Goal: Download file/media

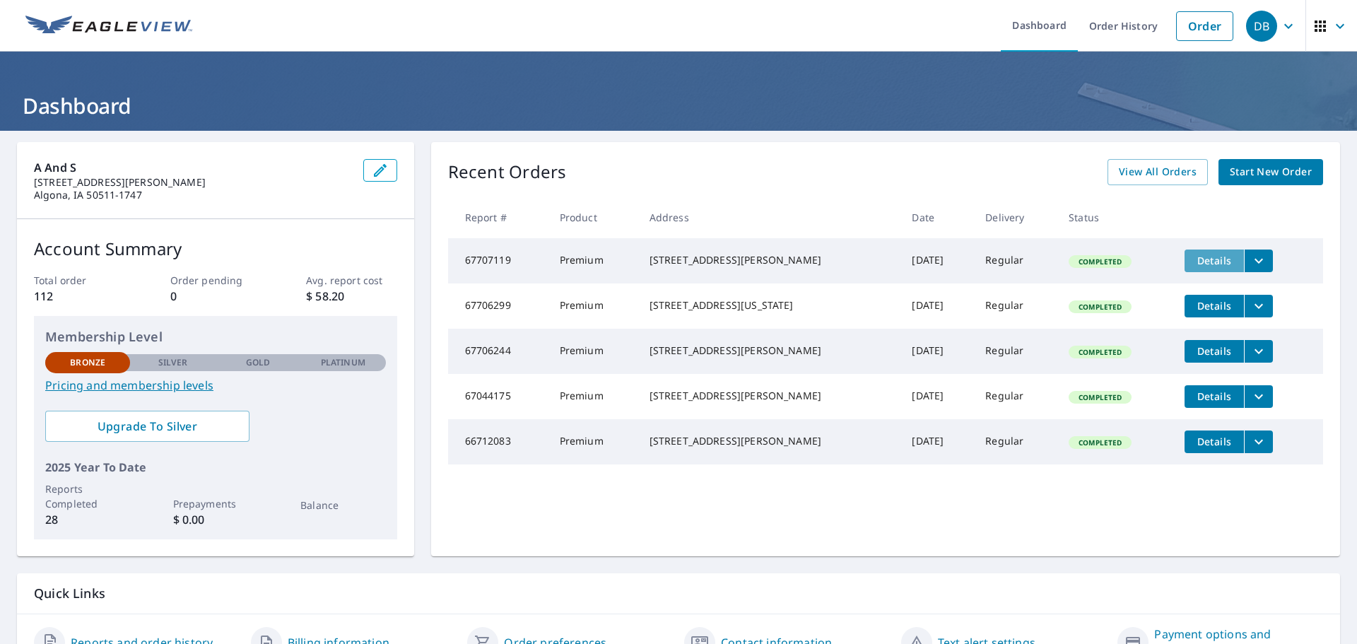
click at [1195, 259] on span "Details" at bounding box center [1214, 260] width 42 height 13
click at [1251, 266] on icon "filesDropdownBtn-67707119" at bounding box center [1259, 260] width 17 height 17
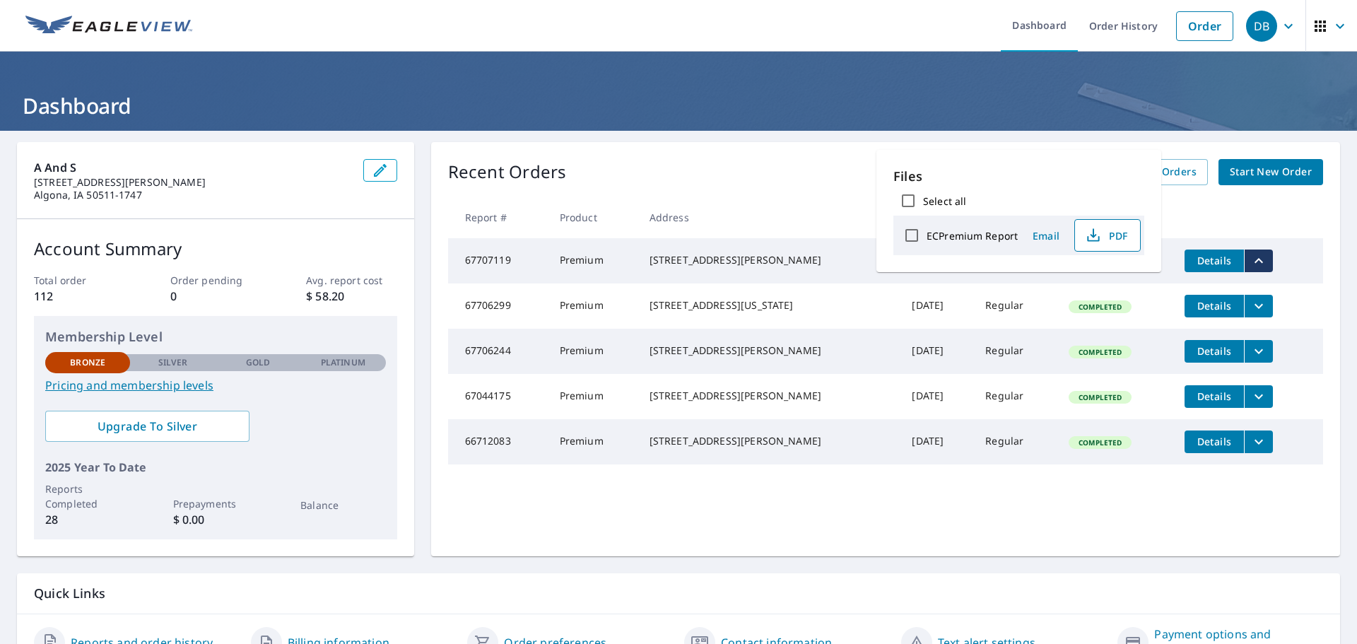
click at [1109, 235] on span "PDF" at bounding box center [1106, 235] width 45 height 17
click at [1251, 359] on icon "filesDropdownBtn-67706244" at bounding box center [1259, 351] width 17 height 17
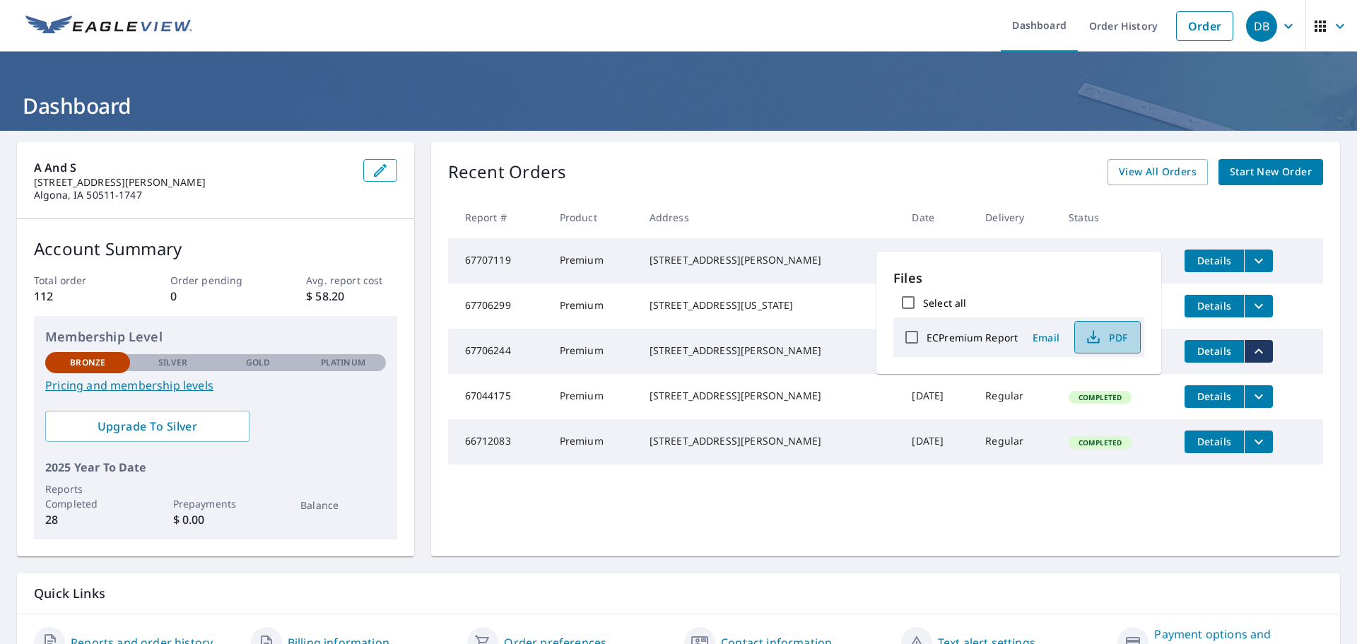
click at [1112, 339] on span "PDF" at bounding box center [1106, 337] width 45 height 17
click at [1251, 308] on icon "filesDropdownBtn-67706299" at bounding box center [1259, 306] width 17 height 17
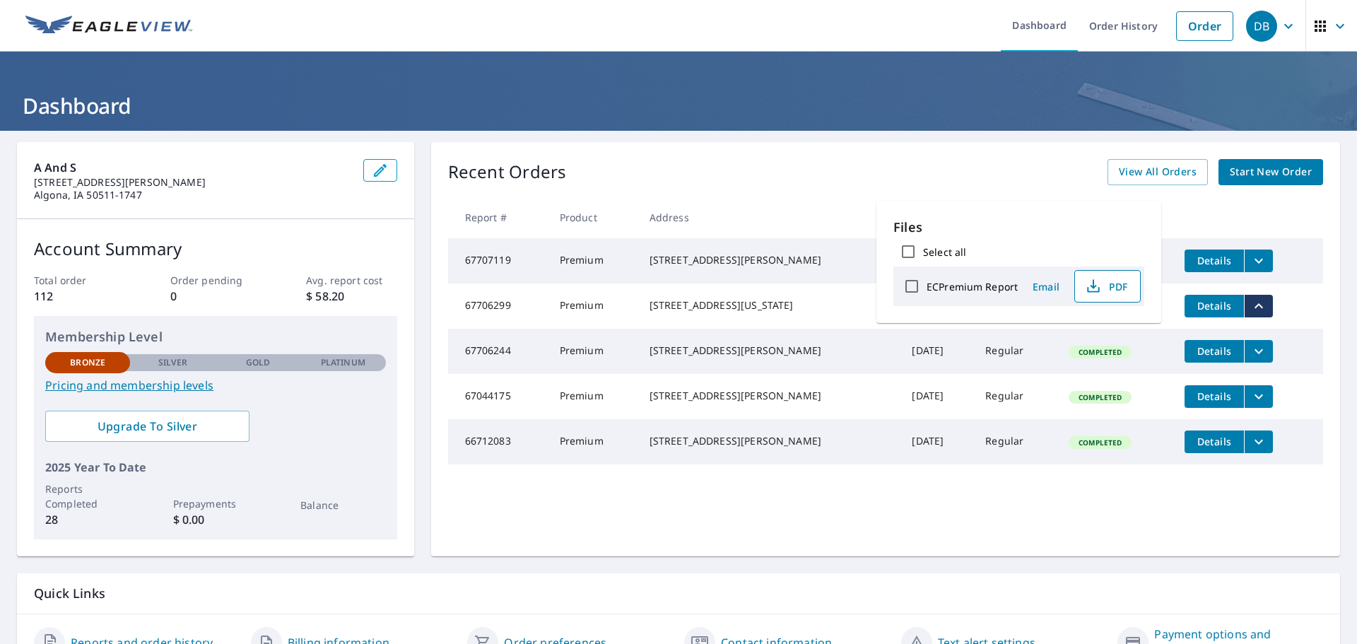
click at [1106, 286] on span "PDF" at bounding box center [1106, 286] width 45 height 17
click at [1280, 30] on icon "button" at bounding box center [1288, 26] width 17 height 17
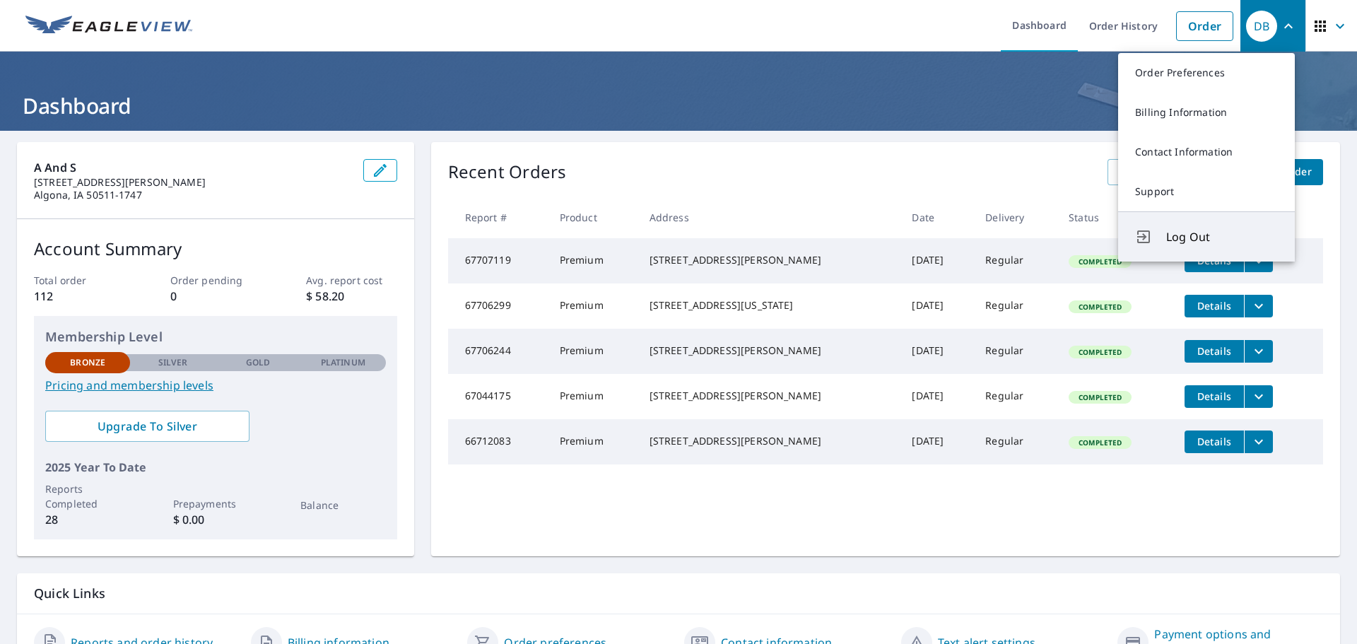
click at [1173, 235] on span "Log Out" at bounding box center [1222, 236] width 112 height 17
